Goal: Transaction & Acquisition: Obtain resource

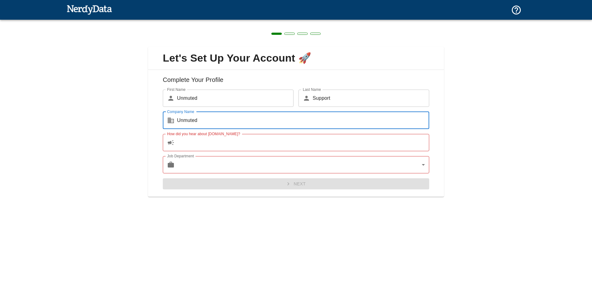
type input "Unmuted"
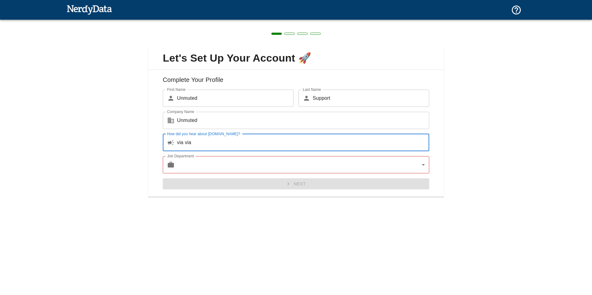
type input "via via"
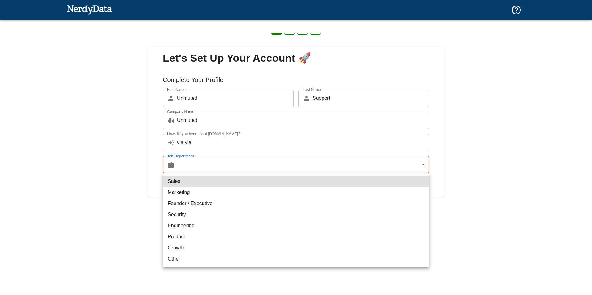
click at [369, 22] on body "Technologies Domains Pricing Products Create a Report Create a list of websites…" at bounding box center [296, 11] width 592 height 22
click at [186, 193] on li "Marketing" at bounding box center [296, 192] width 266 height 11
type input "marketing"
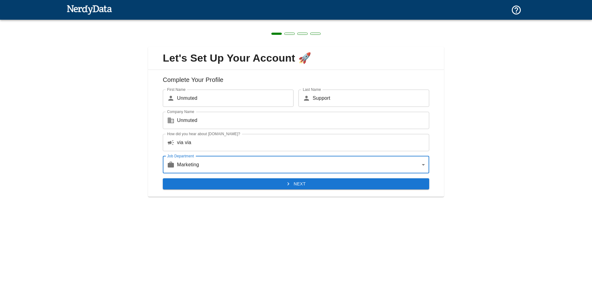
click at [290, 185] on icon "submit" at bounding box center [288, 184] width 6 height 6
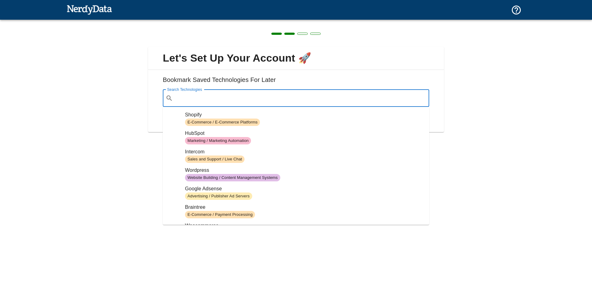
click at [205, 95] on div "Search Technologies ​ Search Technologies" at bounding box center [296, 98] width 266 height 17
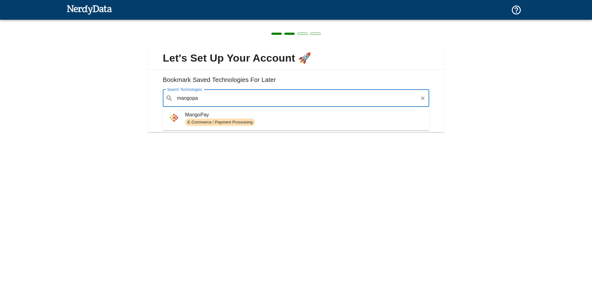
click at [220, 117] on span "MangoPay" at bounding box center [304, 114] width 239 height 7
type input "mangopa"
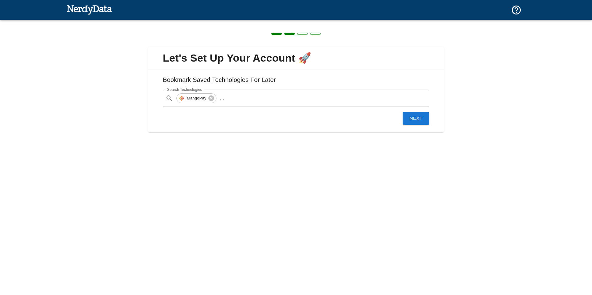
click at [415, 118] on button "Next" at bounding box center [416, 118] width 27 height 13
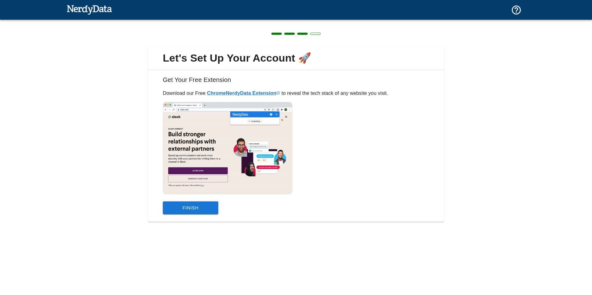
click at [198, 212] on button "Finish" at bounding box center [191, 208] width 56 height 13
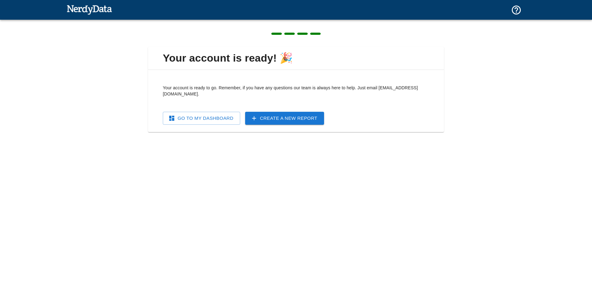
click at [274, 112] on link "Create a New Report" at bounding box center [284, 118] width 79 height 13
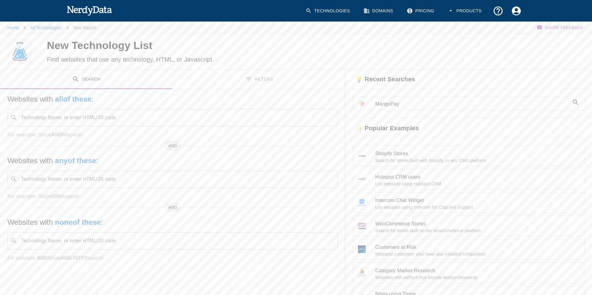
click at [417, 112] on div "MangoPay" at bounding box center [467, 102] width 249 height 31
click at [416, 106] on span "MangoPay" at bounding box center [472, 104] width 194 height 7
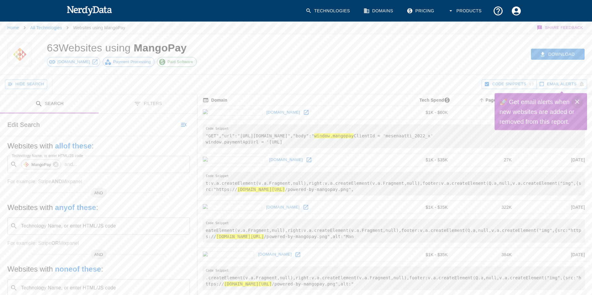
click at [576, 101] on icon "Close" at bounding box center [577, 101] width 7 height 7
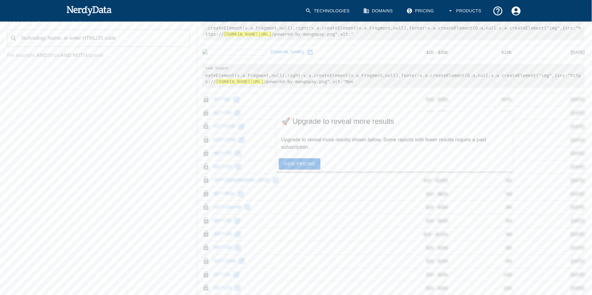
scroll to position [224, 0]
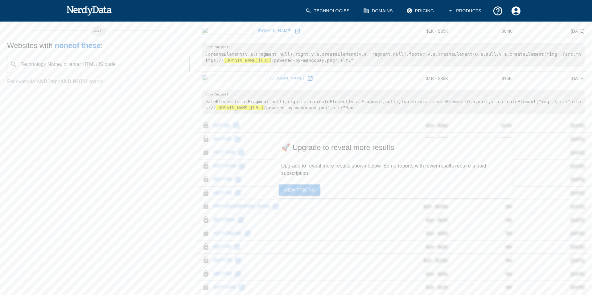
click at [303, 190] on link "View Pricing" at bounding box center [300, 190] width 42 height 11
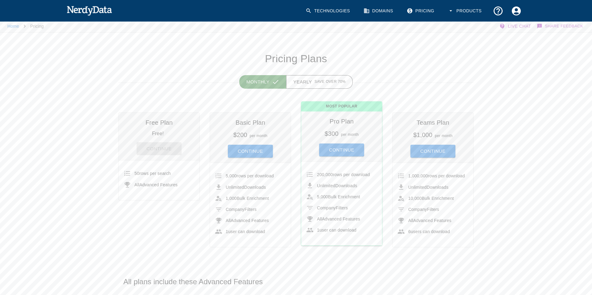
scroll to position [2, 0]
click at [134, 72] on div "Monthly Yearly Save over 70%" at bounding box center [291, 75] width 365 height 18
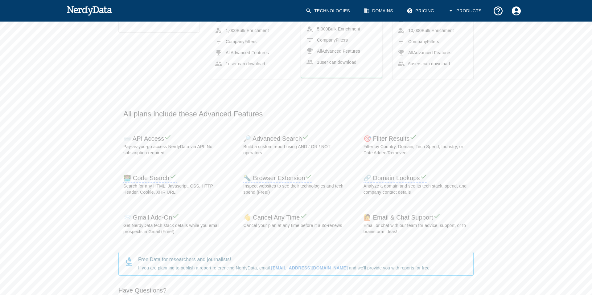
scroll to position [0, 0]
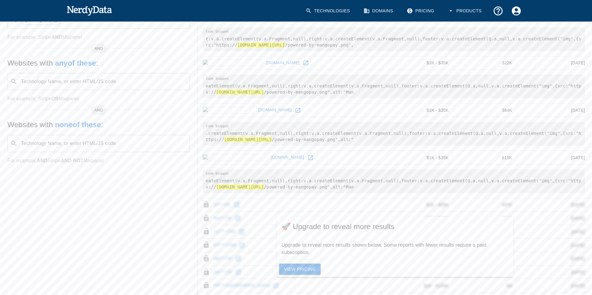
scroll to position [162, 0]
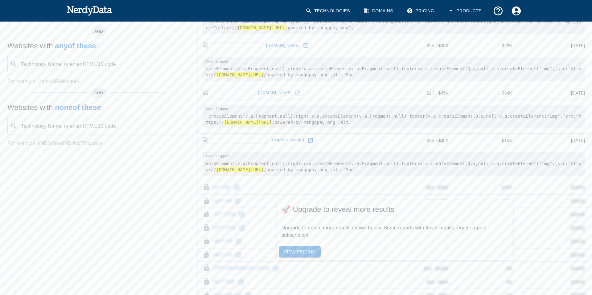
drag, startPoint x: 0, startPoint y: 212, endPoint x: 114, endPoint y: 195, distance: 115.6
click at [0, 212] on div "Search Filters Edit Search Websites with all of these : Technology Name, or ent…" at bounding box center [98, 202] width 197 height 540
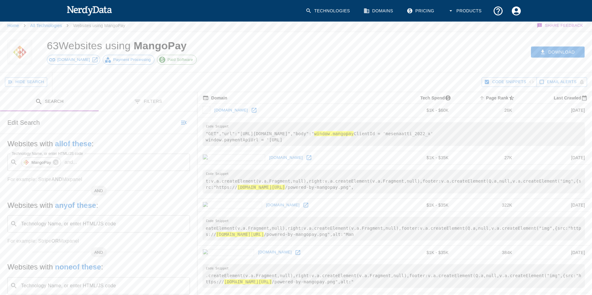
scroll to position [0, 0]
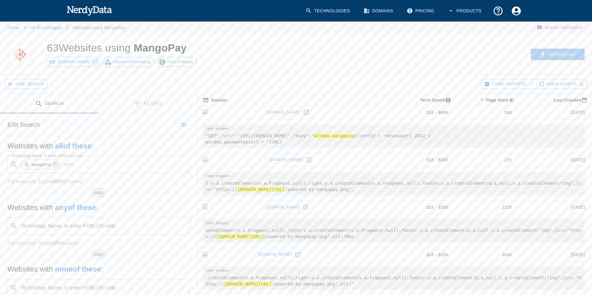
click at [549, 52] on button "Download" at bounding box center [558, 54] width 54 height 11
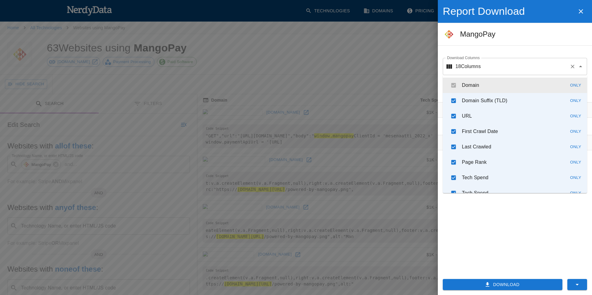
click at [486, 60] on div "18 Columns Download Columns" at bounding box center [515, 66] width 144 height 17
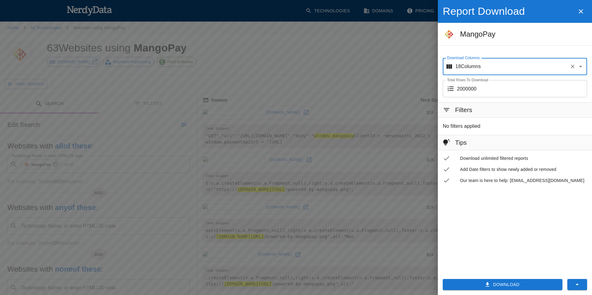
click at [486, 60] on div "18 Columns Download Columns" at bounding box center [515, 66] width 144 height 17
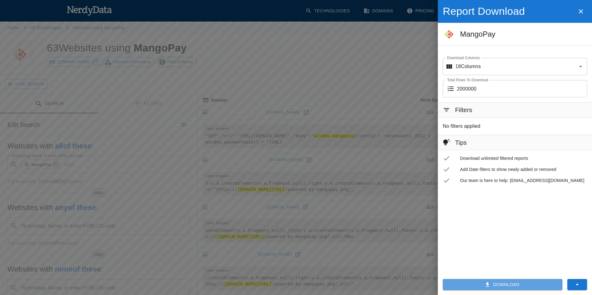
click at [502, 287] on button "Download" at bounding box center [503, 284] width 120 height 11
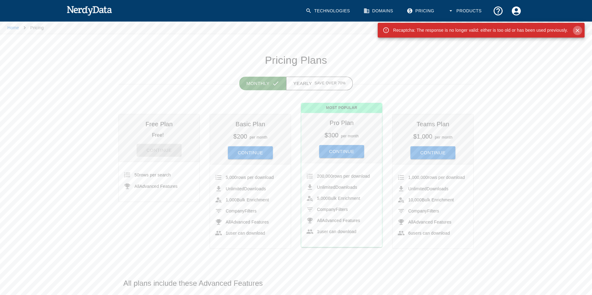
click at [577, 28] on icon "Close" at bounding box center [577, 30] width 6 height 6
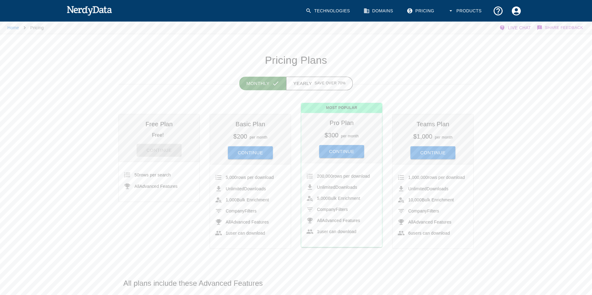
click at [131, 62] on h1 "Pricing Plans" at bounding box center [295, 60] width 355 height 13
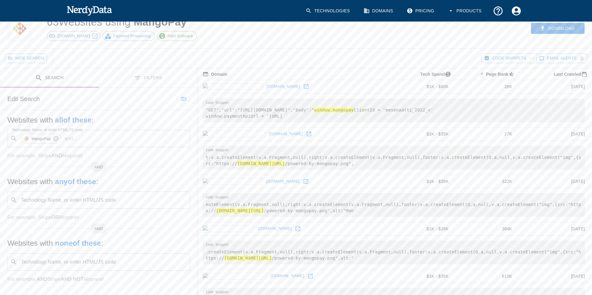
scroll to position [26, 0]
click at [429, 47] on div "Download" at bounding box center [454, 29] width 276 height 40
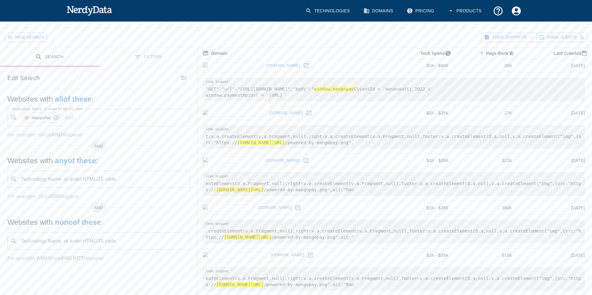
scroll to position [0, 0]
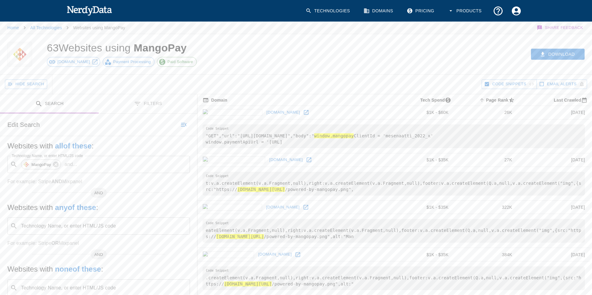
click at [383, 60] on div "Download" at bounding box center [454, 54] width 276 height 40
click at [258, 56] on div "63 Websites using MangoPay [DOMAIN_NAME] Payment Processing Paid Software" at bounding box center [177, 54] width 276 height 40
click at [69, 62] on span "[DOMAIN_NAME]" at bounding box center [73, 62] width 39 height 6
